Goal: Task Accomplishment & Management: Manage account settings

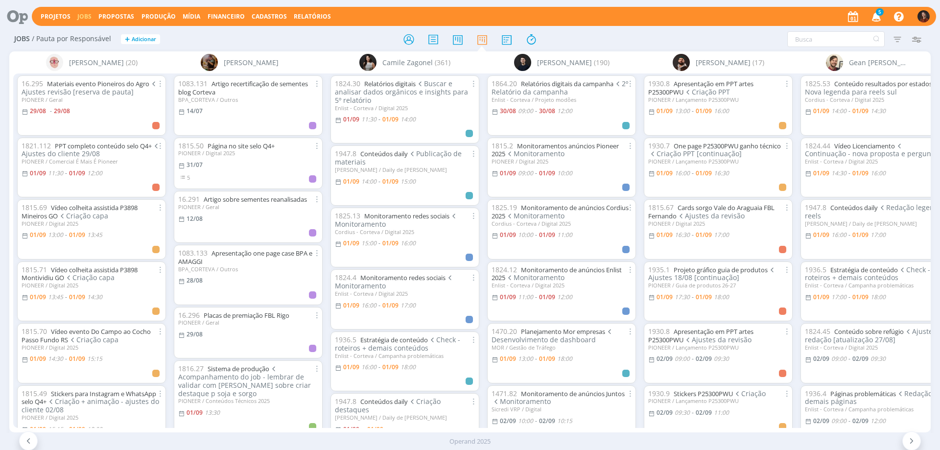
scroll to position [0, 63]
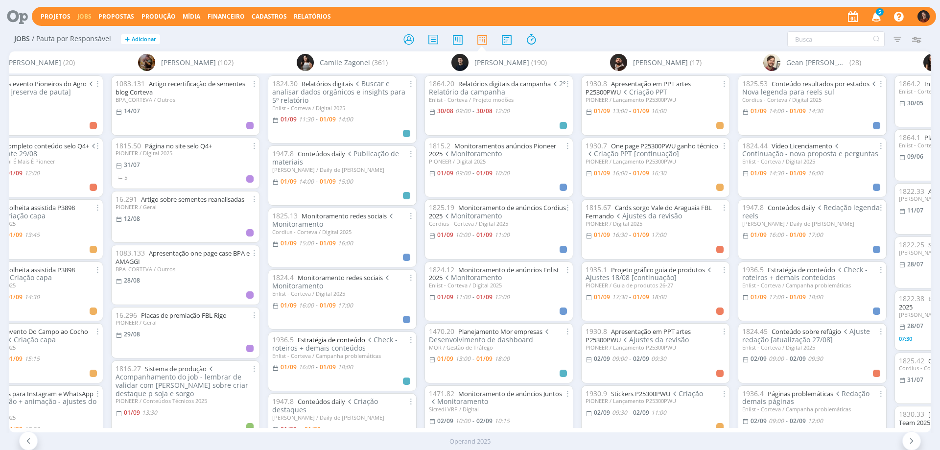
click at [345, 339] on link "Estratégia de conteúdo" at bounding box center [332, 339] width 68 height 9
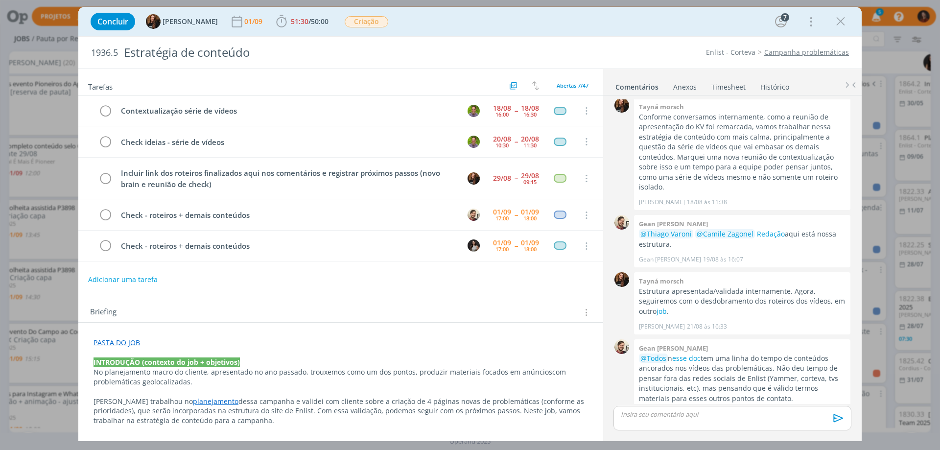
scroll to position [60, 0]
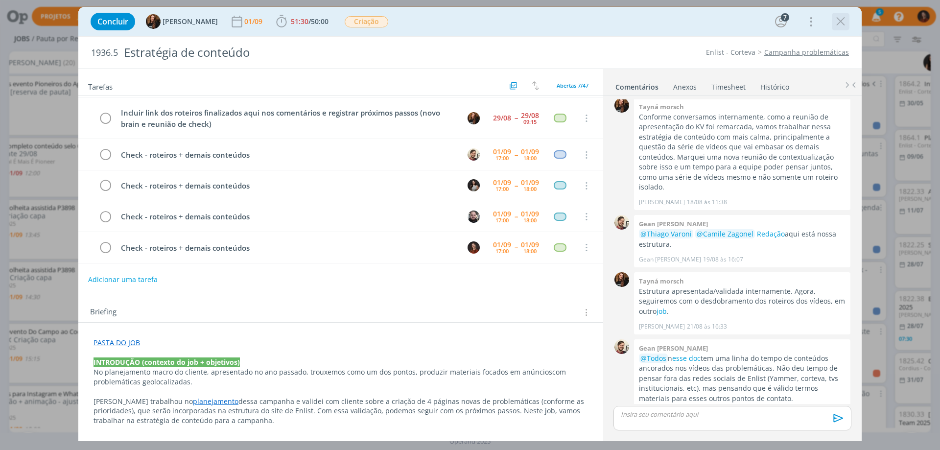
click at [849, 20] on div "dialog" at bounding box center [841, 22] width 18 height 18
click at [847, 20] on icon "dialog" at bounding box center [840, 21] width 15 height 15
